Goal: Transaction & Acquisition: Book appointment/travel/reservation

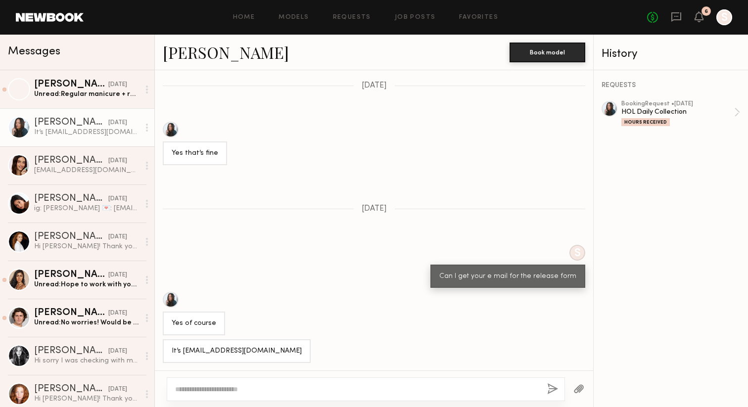
scroll to position [458, 0]
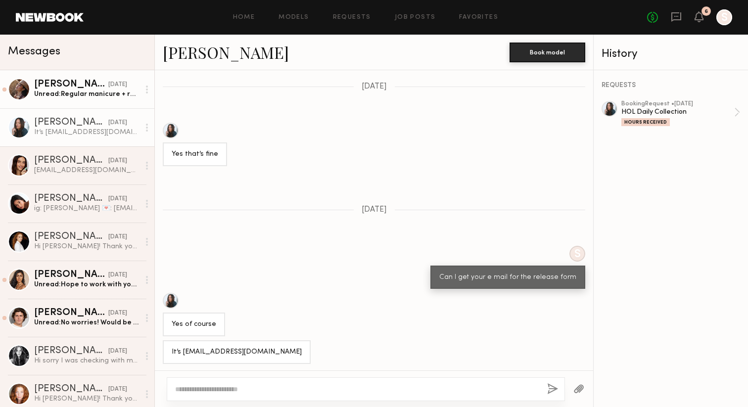
click at [65, 94] on div "Unread: Regular manicure + removal" at bounding box center [86, 94] width 105 height 9
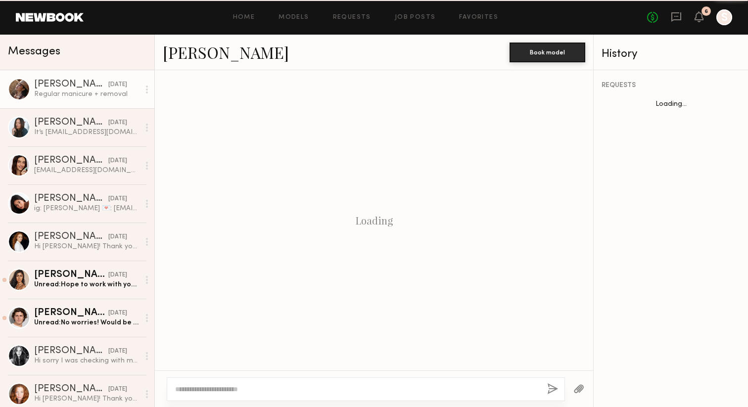
scroll to position [544, 0]
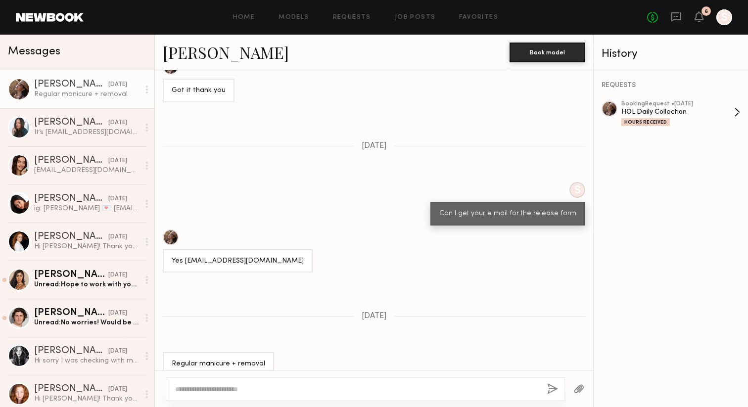
click at [676, 102] on div "booking Request • 08/15/2025" at bounding box center [678, 104] width 113 height 6
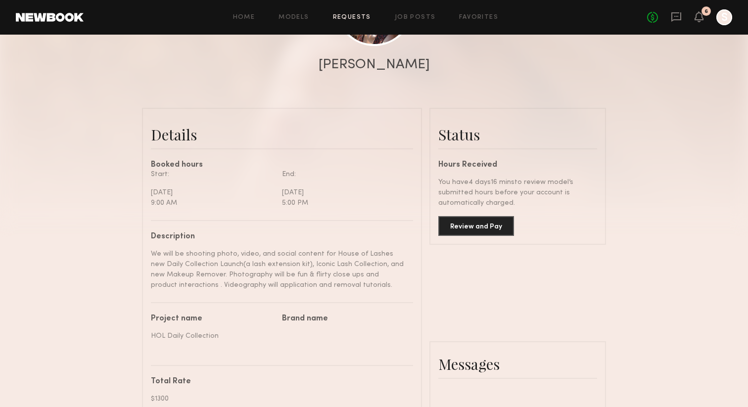
scroll to position [174, 0]
click at [493, 230] on button "Review and Pay" at bounding box center [477, 227] width 76 height 20
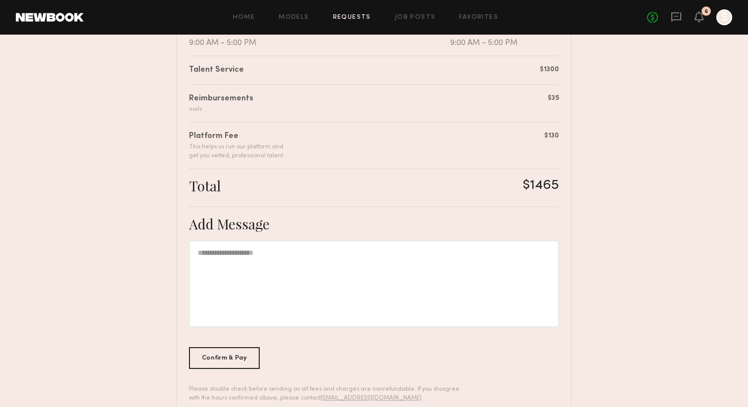
scroll to position [238, 0]
